Goal: Task Accomplishment & Management: Use online tool/utility

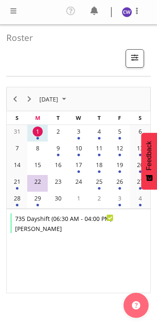
click at [61, 130] on div "2" at bounding box center [58, 132] width 10 height 10
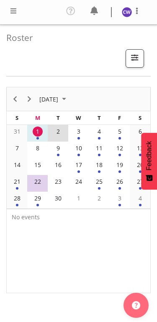
click at [82, 135] on div "3" at bounding box center [79, 132] width 10 height 10
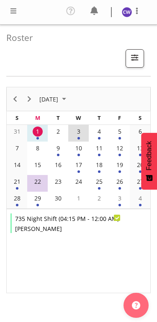
click at [102, 133] on div "4" at bounding box center [99, 132] width 10 height 10
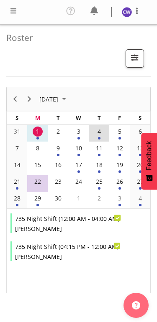
click at [81, 134] on div "3" at bounding box center [79, 132] width 10 height 10
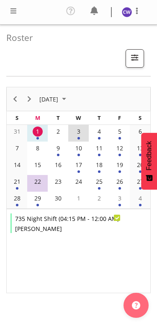
click at [41, 130] on div "1" at bounding box center [38, 132] width 10 height 10
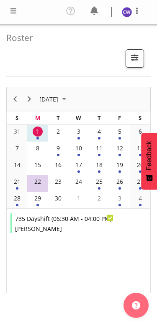
click at [18, 9] on span at bounding box center [13, 11] width 10 height 10
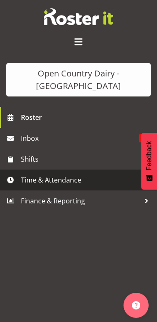
click at [80, 180] on span "Time & Attendance" at bounding box center [80, 180] width 119 height 13
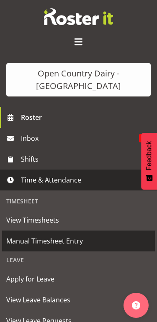
click at [80, 244] on span "Manual Timesheet Entry" at bounding box center [78, 241] width 144 height 13
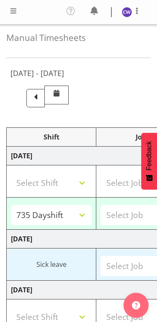
select select "80461"
select select "80472"
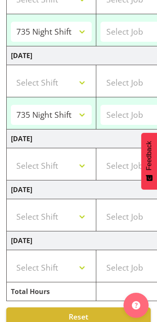
scroll to position [355, 0]
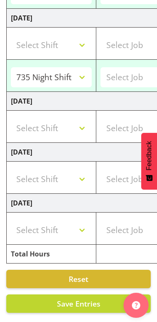
click at [96, 295] on button "Save Entries" at bounding box center [78, 304] width 144 height 18
select select "80461"
type input "06:30:00"
type input "16:00:00"
select select "80472"
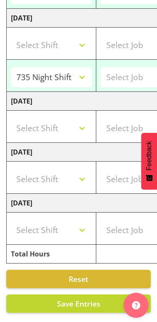
type input "16:15:00"
type input "04:00:00"
select select "80472"
type input "16:15:00"
type input "04:00:00"
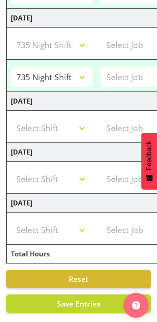
scroll to position [259, 0]
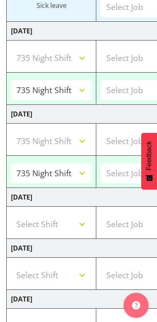
select select "80472"
